Goal: Navigation & Orientation: Understand site structure

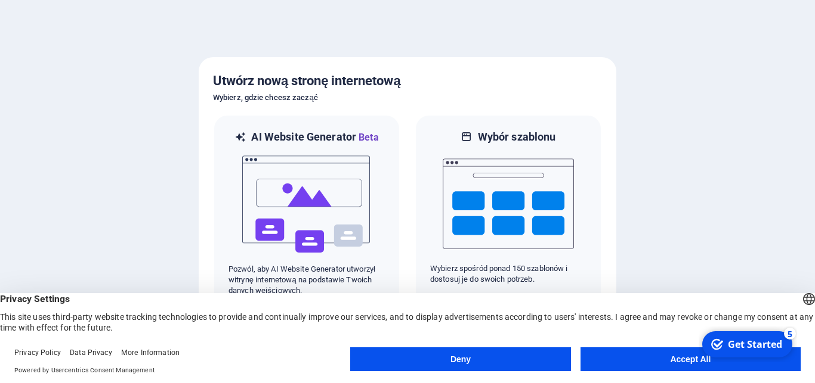
click at [645, 359] on button "Accept All" at bounding box center [690, 360] width 220 height 24
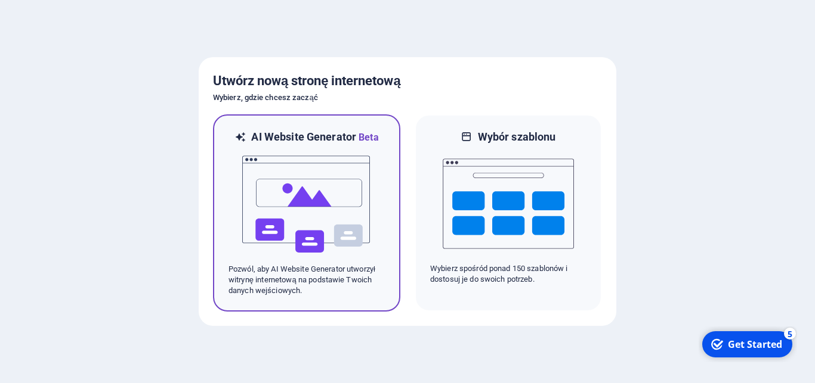
click at [323, 174] on img at bounding box center [306, 204] width 131 height 119
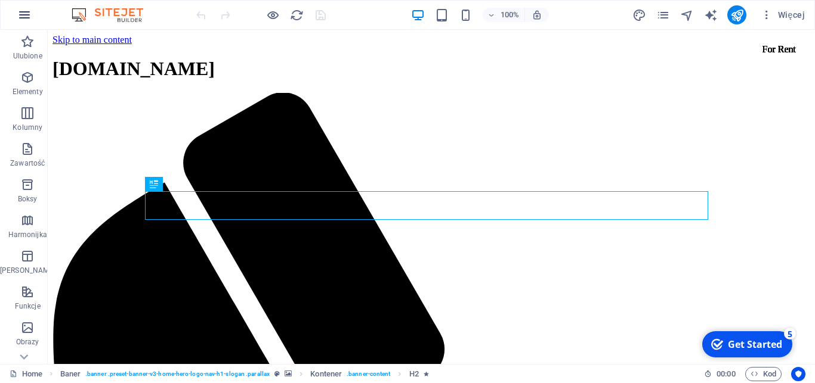
click at [23, 17] on icon "button" at bounding box center [24, 15] width 14 height 14
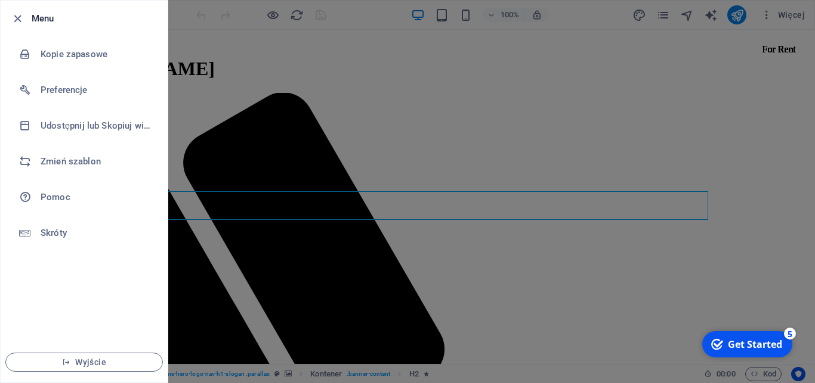
click at [266, 296] on div at bounding box center [407, 191] width 815 height 383
